Goal: Task Accomplishment & Management: Manage account settings

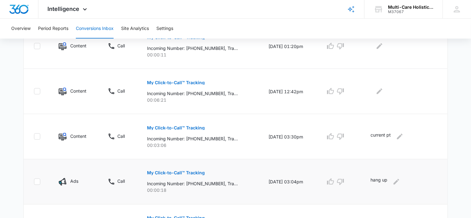
scroll to position [250, 0]
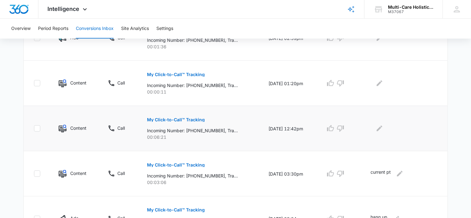
click at [194, 119] on p "My Click-to-Call™ Tracking" at bounding box center [176, 120] width 58 height 4
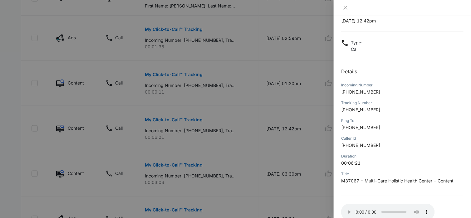
scroll to position [59, 0]
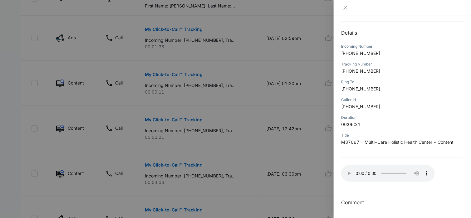
click at [444, 73] on p "[PHONE_NUMBER]" at bounding box center [402, 71] width 122 height 7
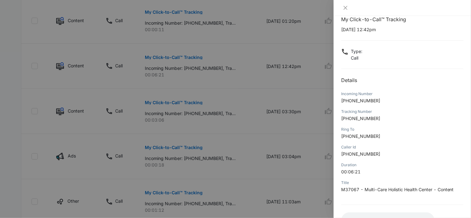
scroll to position [0, 0]
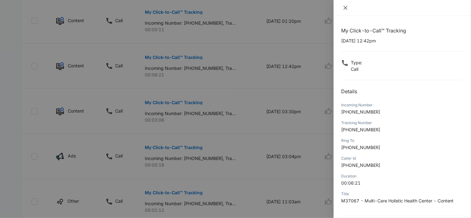
click at [345, 8] on icon "close" at bounding box center [345, 7] width 5 height 5
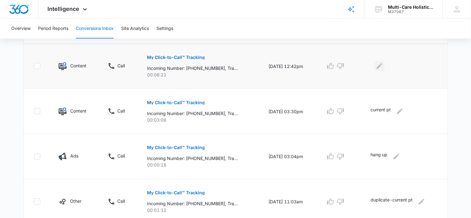
click at [383, 66] on icon "Edit Comments" at bounding box center [379, 65] width 7 height 7
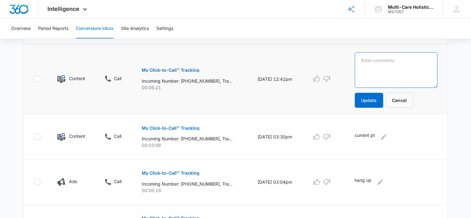
click at [375, 64] on textarea at bounding box center [396, 70] width 83 height 36
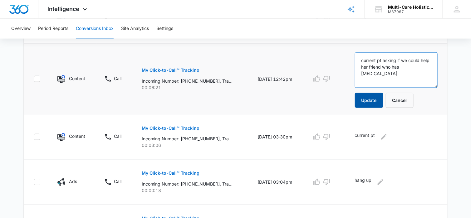
type textarea "current pt asking if we could help her friend who has [MEDICAL_DATA]"
click at [375, 98] on button "Update" at bounding box center [369, 100] width 28 height 15
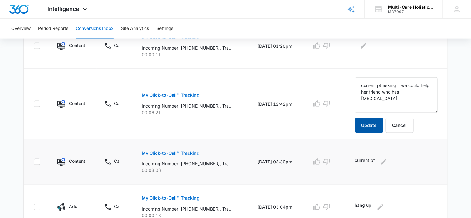
scroll to position [250, 0]
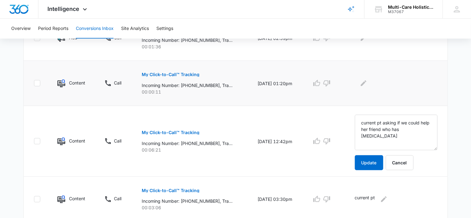
click at [189, 73] on p "My Click-to-Call™ Tracking" at bounding box center [171, 74] width 58 height 4
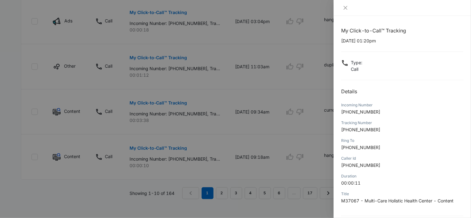
scroll to position [59, 0]
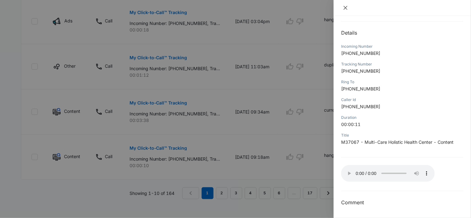
click at [347, 7] on icon "close" at bounding box center [345, 7] width 5 height 5
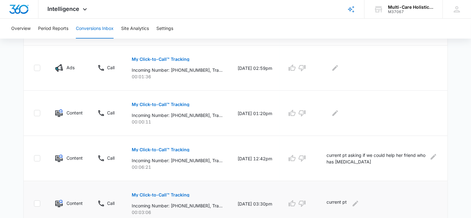
scroll to position [209, 0]
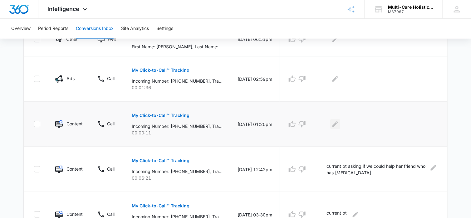
click at [339, 124] on icon "Edit Comments" at bounding box center [334, 123] width 7 height 7
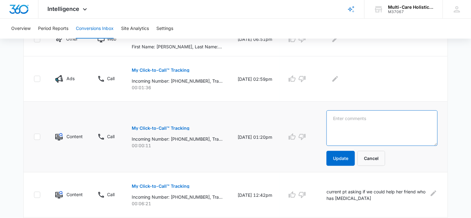
click at [351, 118] on textarea at bounding box center [381, 128] width 111 height 36
type textarea "hang up"
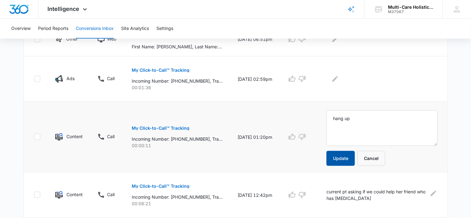
click at [346, 158] on button "Update" at bounding box center [340, 158] width 28 height 15
drag, startPoint x: 178, startPoint y: 139, endPoint x: 204, endPoint y: 139, distance: 26.8
click at [204, 139] on p "Incoming Number: [PHONE_NUMBER], Tracking Number: [PHONE_NUMBER], Ring To: [PHO…" at bounding box center [177, 139] width 91 height 7
copy p "6789186028"
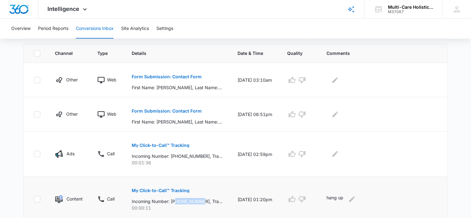
scroll to position [115, 0]
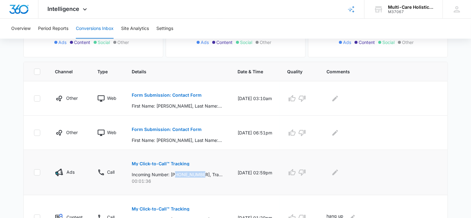
drag, startPoint x: 177, startPoint y: 174, endPoint x: 204, endPoint y: 173, distance: 26.6
click at [204, 173] on p "Incoming Number: [PHONE_NUMBER], Tracking Number: [PHONE_NUMBER], Ring To: [PHO…" at bounding box center [177, 174] width 91 height 7
copy p "7705278960"
click at [178, 163] on p "My Click-to-Call™ Tracking" at bounding box center [161, 164] width 58 height 4
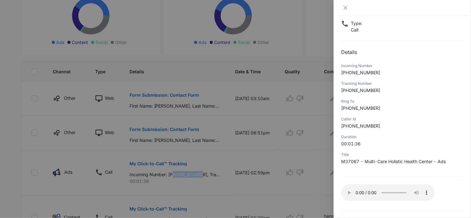
scroll to position [59, 0]
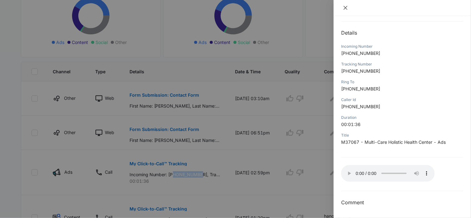
click at [344, 8] on icon "close" at bounding box center [345, 7] width 5 height 5
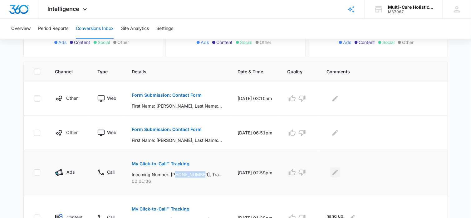
click at [338, 172] on icon "Edit Comments" at bounding box center [335, 173] width 6 height 6
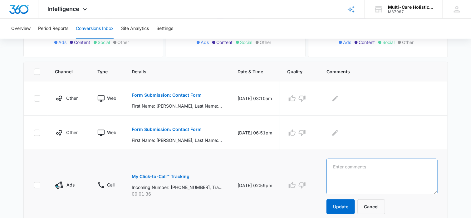
click at [344, 171] on textarea at bounding box center [381, 177] width 111 height 36
type textarea "current pt"
click at [344, 202] on button "Update" at bounding box center [340, 206] width 28 height 15
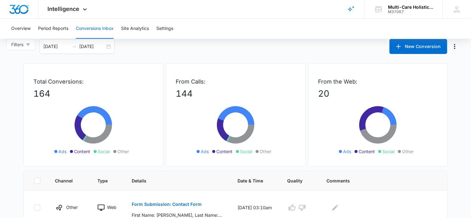
scroll to position [0, 0]
